Goal: Transaction & Acquisition: Obtain resource

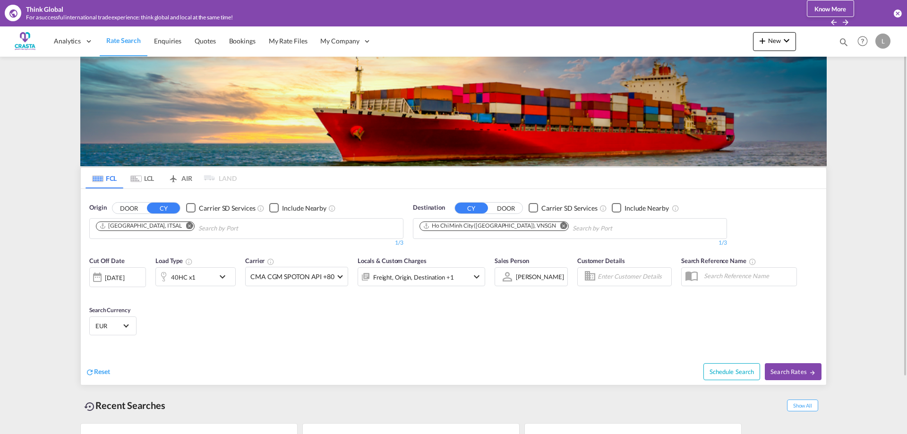
click at [186, 227] on md-icon "Remove" at bounding box center [189, 225] width 7 height 7
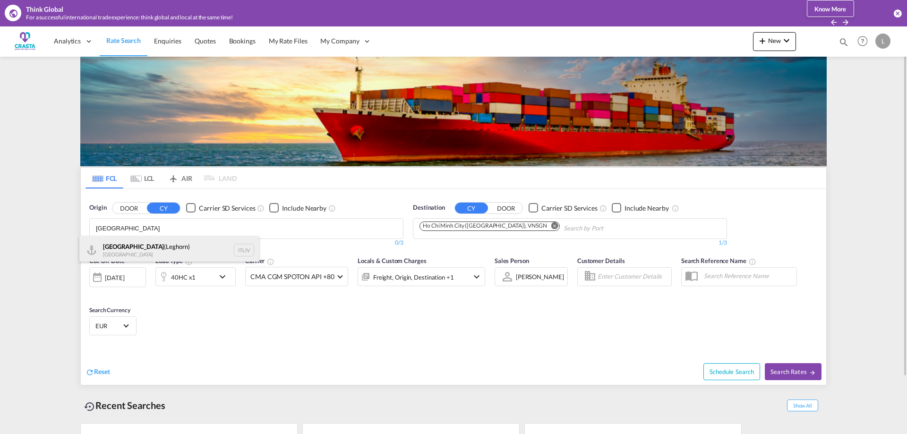
type input "[GEOGRAPHIC_DATA]"
click at [149, 245] on div "[GEOGRAPHIC_DATA] ([GEOGRAPHIC_DATA]) [GEOGRAPHIC_DATA] ITLIV" at bounding box center [168, 250] width 179 height 28
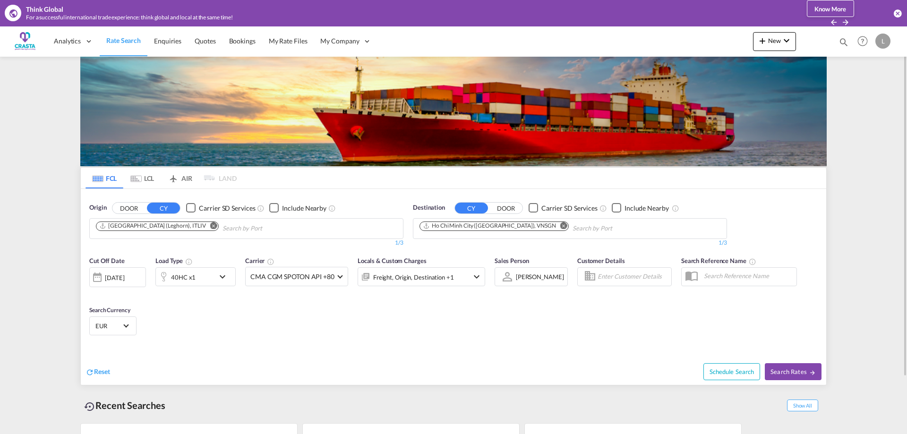
click at [560, 226] on md-icon "Remove" at bounding box center [563, 225] width 7 height 7
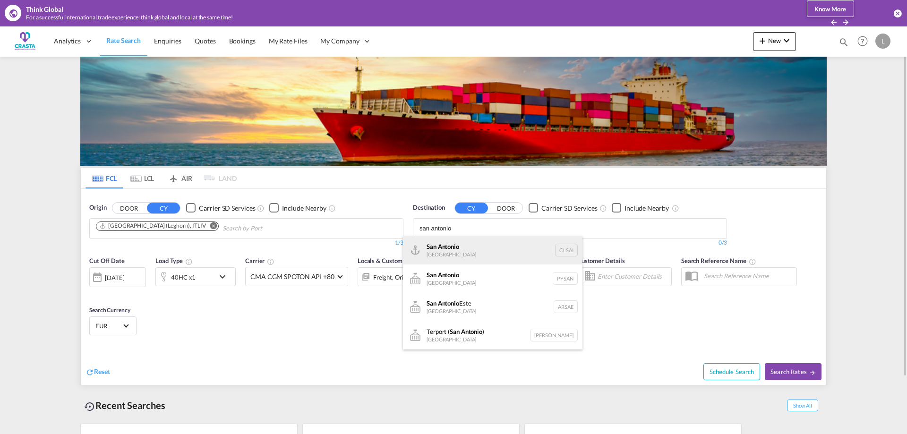
type input "san antonio"
click at [451, 251] on div "San Antonio [GEOGRAPHIC_DATA] CLSAI" at bounding box center [492, 250] width 179 height 28
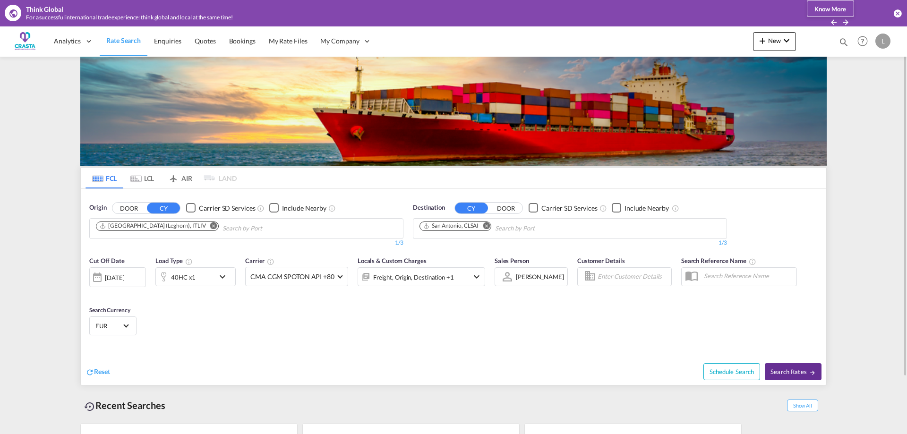
click at [803, 374] on span "Search Rates" at bounding box center [792, 372] width 45 height 8
type input "ITLIV to CLSAI / [DATE]"
